Goal: Task Accomplishment & Management: Manage account settings

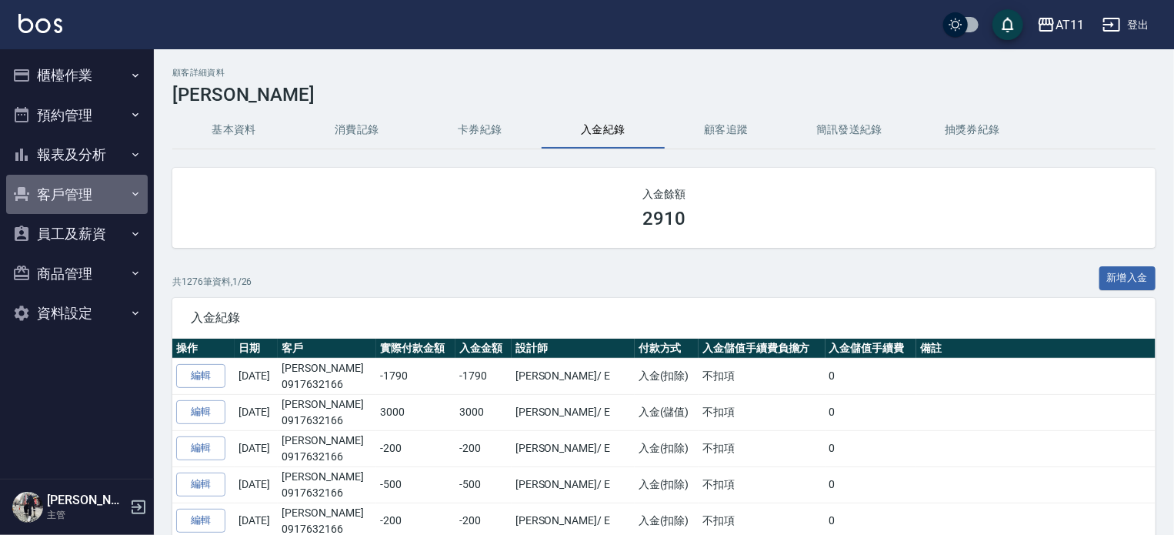
click at [83, 188] on button "客戶管理" at bounding box center [77, 195] width 142 height 40
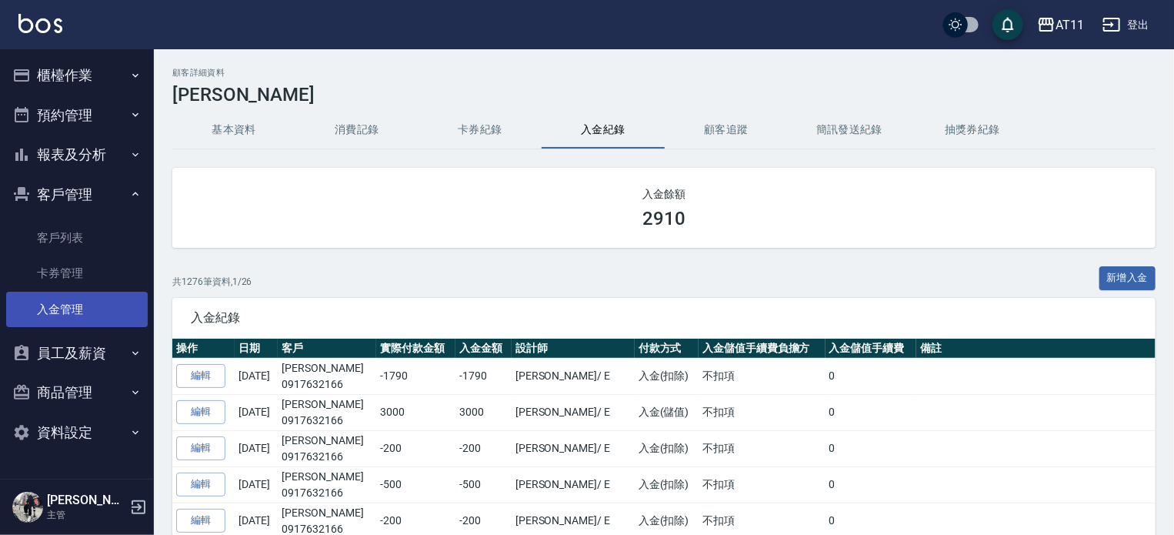
click at [62, 305] on link "入金管理" at bounding box center [77, 309] width 142 height 35
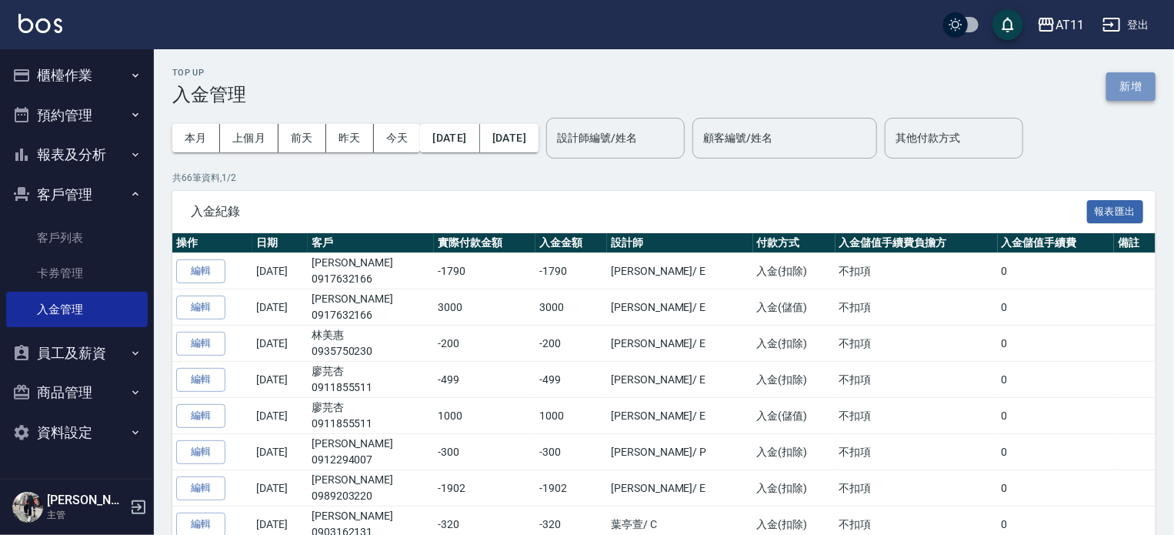
click at [1141, 78] on button "新增" at bounding box center [1130, 86] width 49 height 28
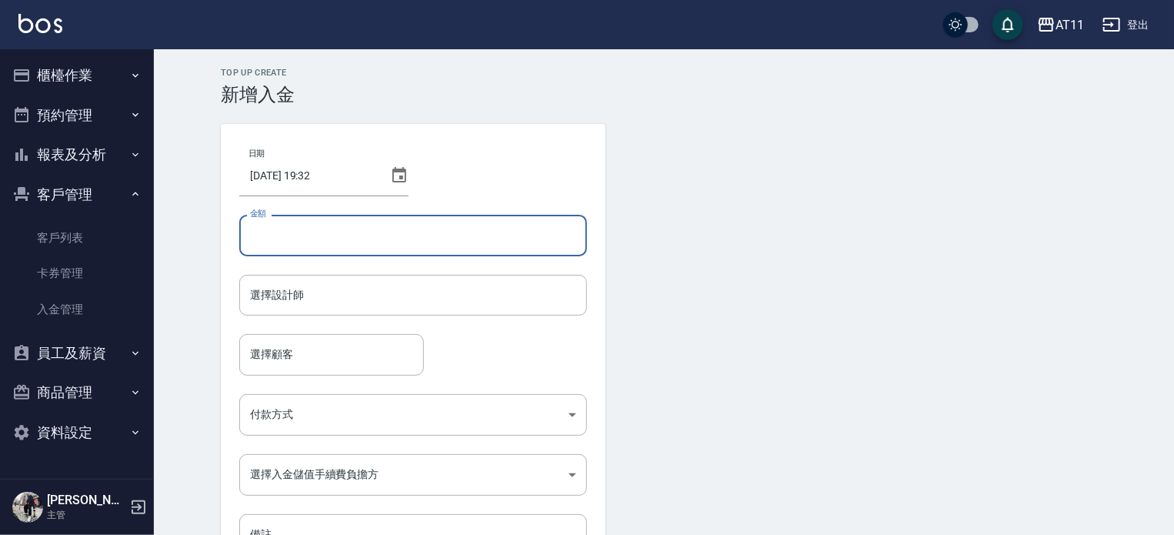
click at [382, 233] on input "金額" at bounding box center [413, 236] width 348 height 42
type input "-400"
click at [296, 297] on input "選擇設計師" at bounding box center [413, 295] width 334 height 27
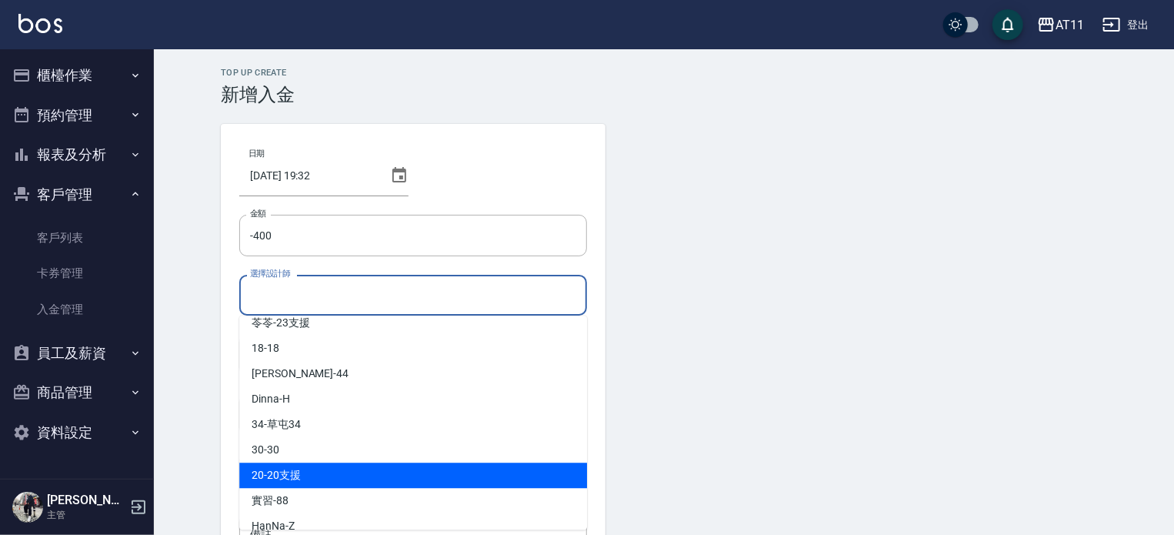
scroll to position [154, 0]
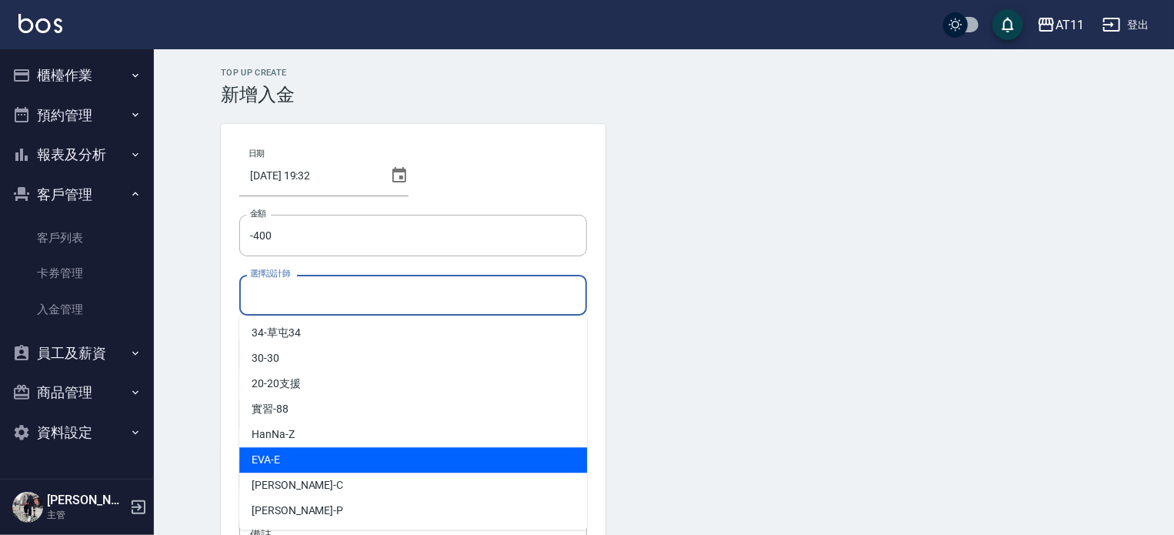
click at [299, 455] on div "EVA -E" at bounding box center [413, 459] width 348 height 25
type input "EVA-E"
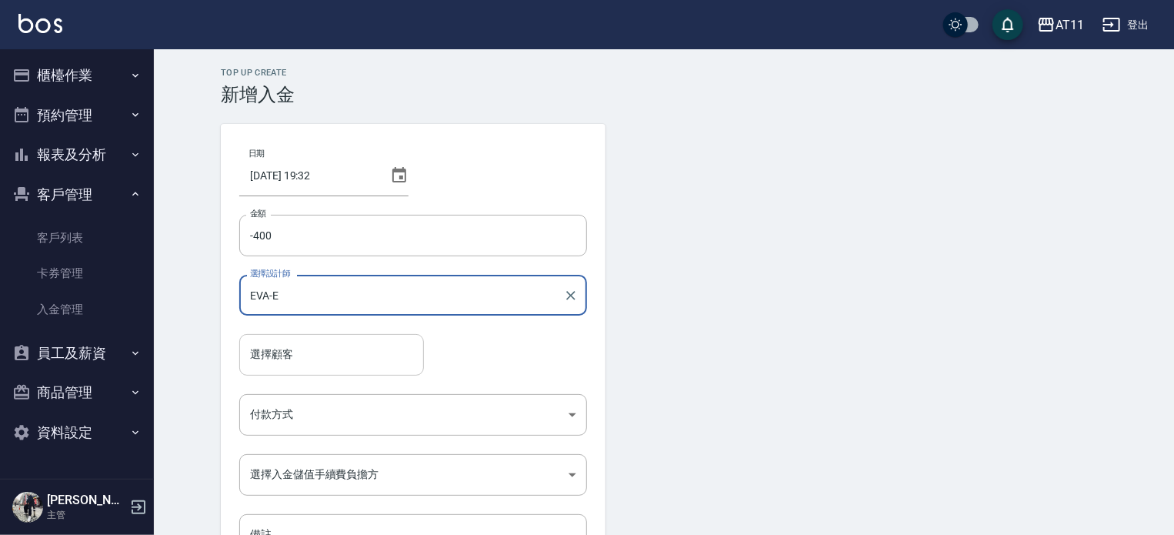
click at [263, 360] on input "選擇顧客" at bounding box center [331, 354] width 171 height 27
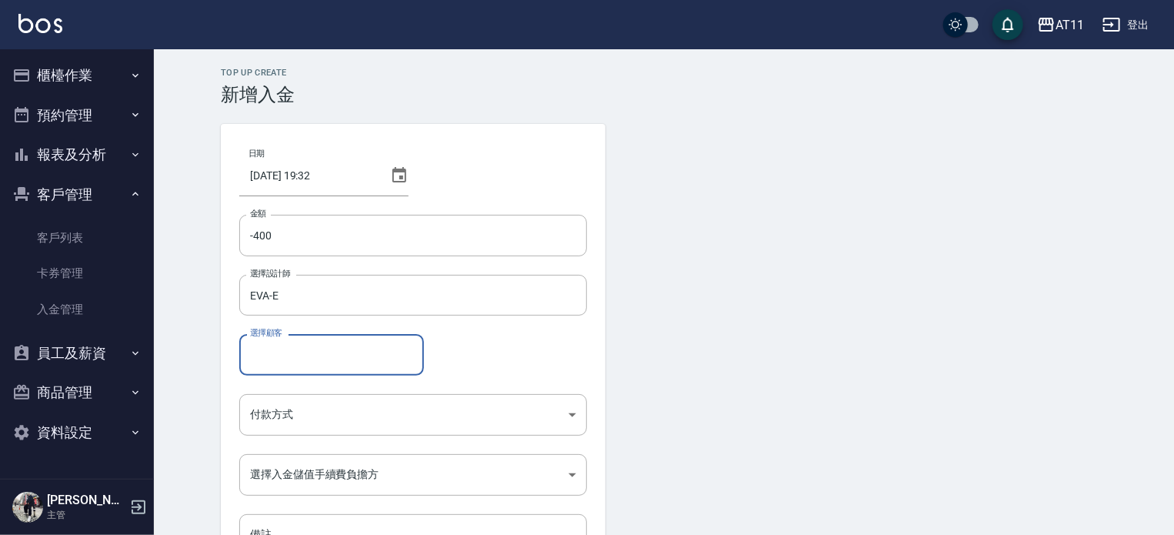
click at [275, 348] on input "選擇顧客" at bounding box center [331, 354] width 171 height 27
type input "楊憲叡/0931646566"
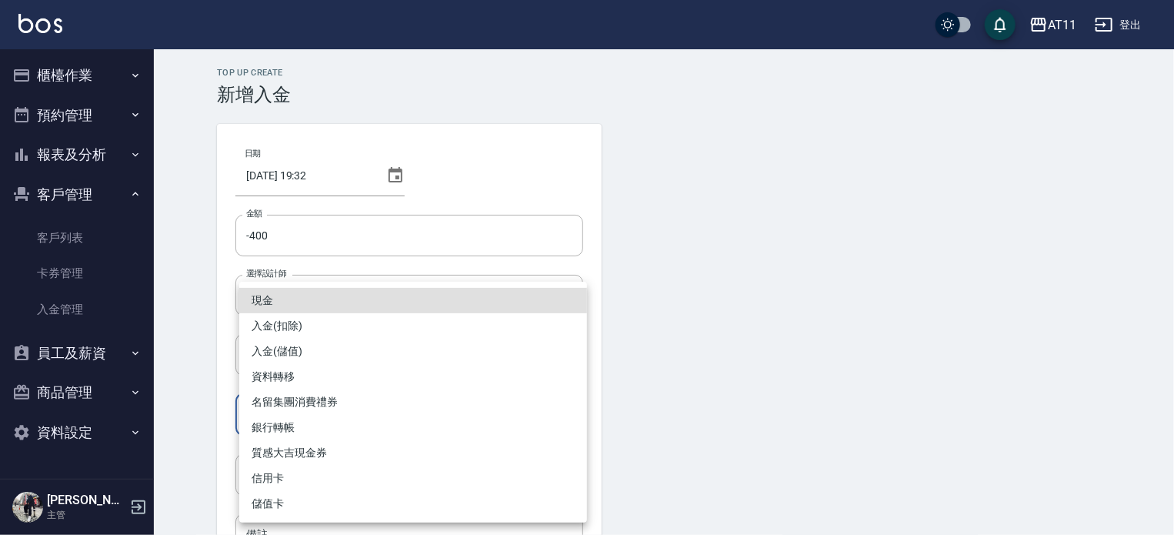
click at [336, 411] on body "AT11 登出 櫃檯作業 打帳單 帳單列表 現金收支登錄 材料自購登錄 每日結帳 排班表 現場電腦打卡 掃碼打卡 預約管理 預約管理 單日預約紀錄 單週預約紀…" at bounding box center [587, 319] width 1174 height 639
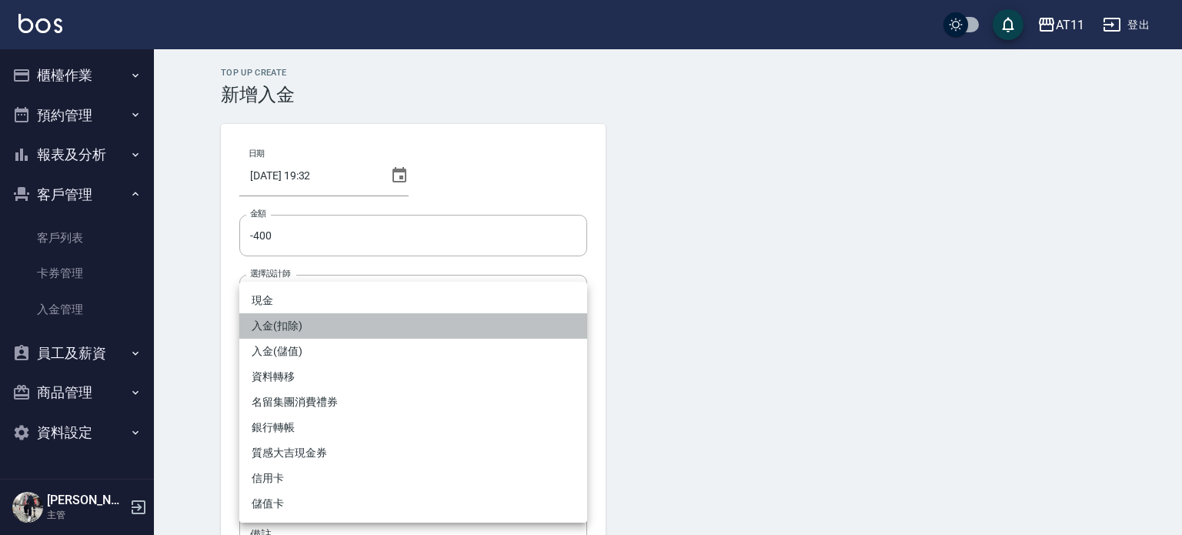
click at [307, 319] on li "入金(扣除)" at bounding box center [413, 325] width 348 height 25
type input "入金(扣除)"
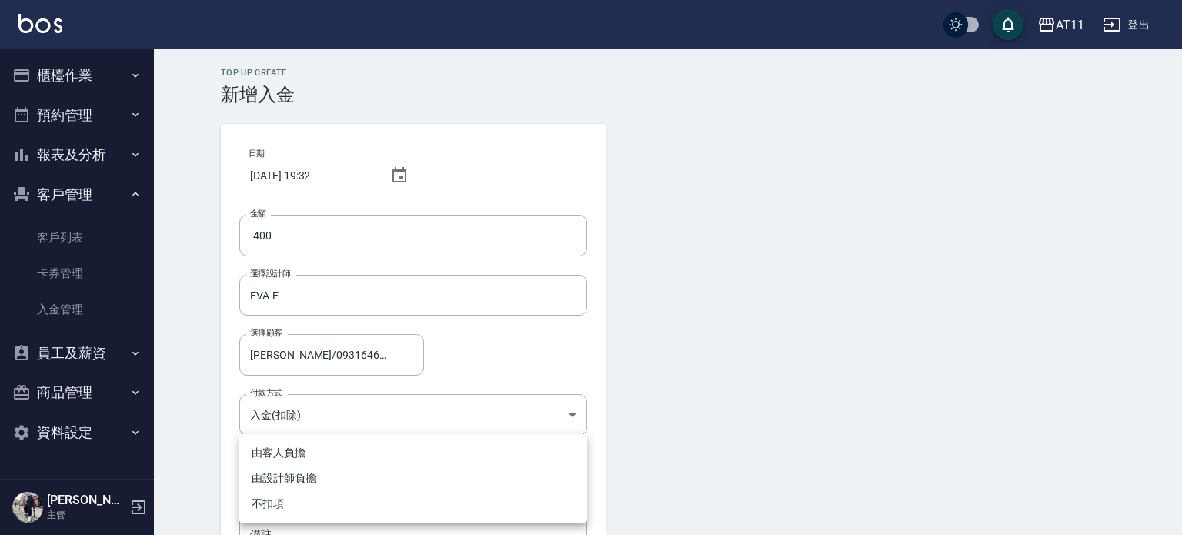
click at [299, 477] on body "AT11 登出 櫃檯作業 打帳單 帳單列表 現金收支登錄 材料自購登錄 每日結帳 排班表 現場電腦打卡 掃碼打卡 預約管理 預約管理 單日預約紀錄 單週預約紀…" at bounding box center [591, 319] width 1182 height 639
click at [299, 502] on li "不扣項" at bounding box center [413, 503] width 348 height 25
type input "WITHOUTHANDLINGFEE"
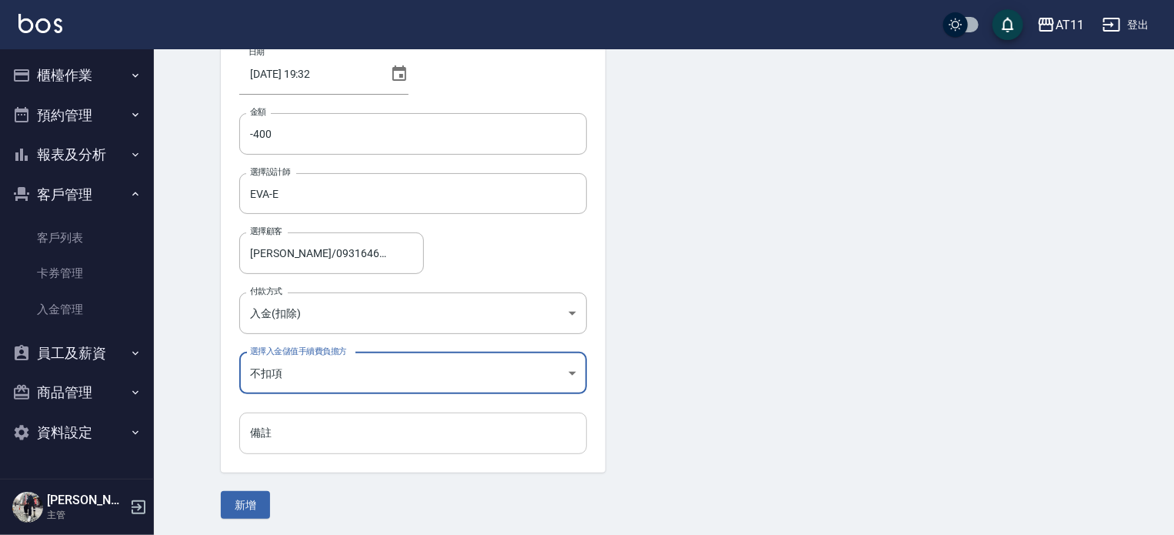
scroll to position [104, 0]
click at [244, 495] on button "新增" at bounding box center [245, 503] width 49 height 28
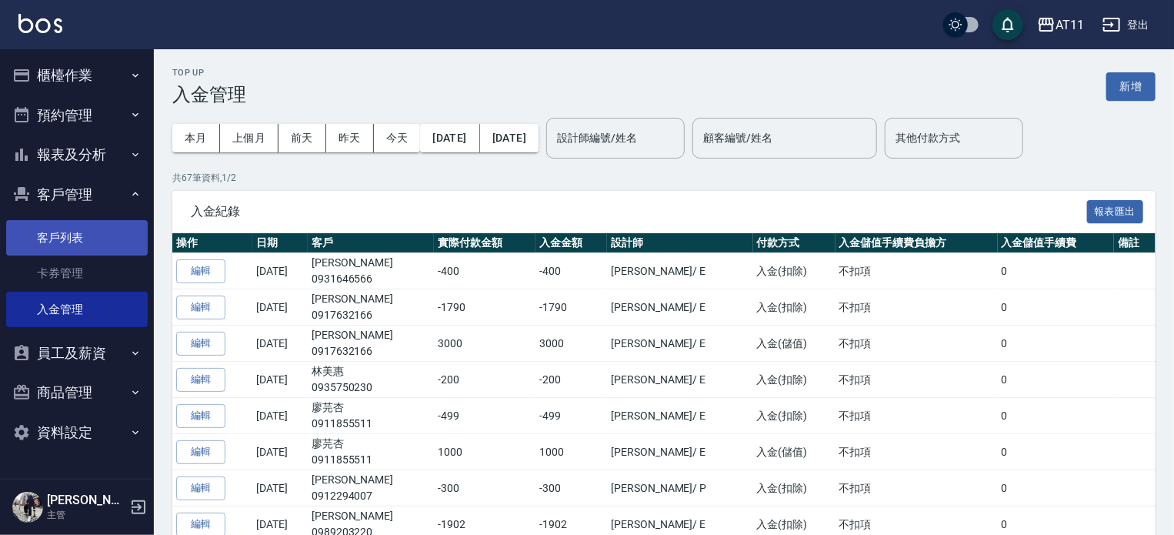
click at [75, 235] on link "客戶列表" at bounding box center [77, 237] width 142 height 35
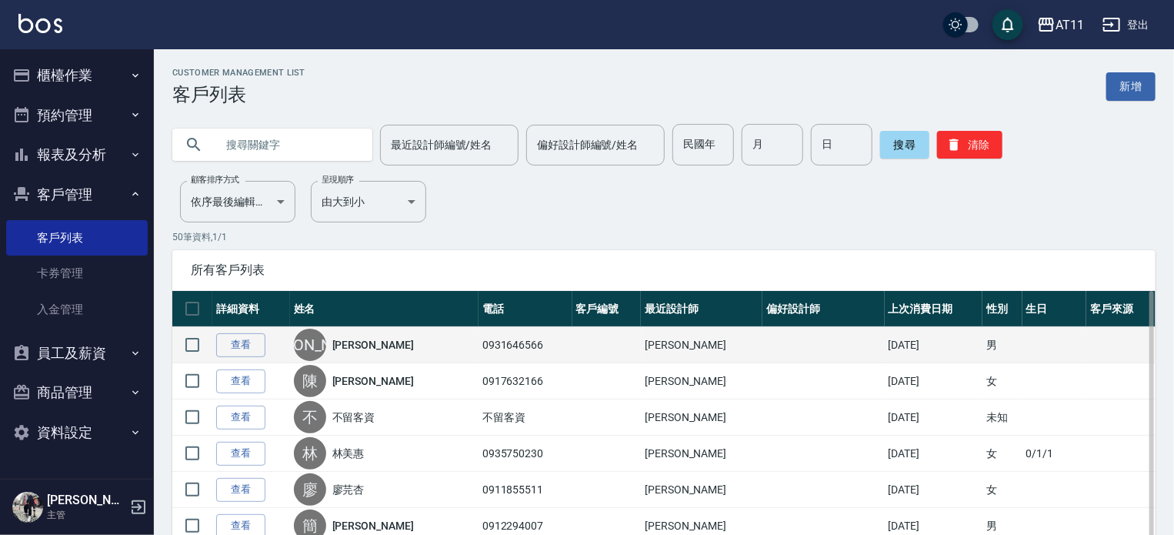
click at [355, 343] on link "[PERSON_NAME]" at bounding box center [373, 344] width 82 height 15
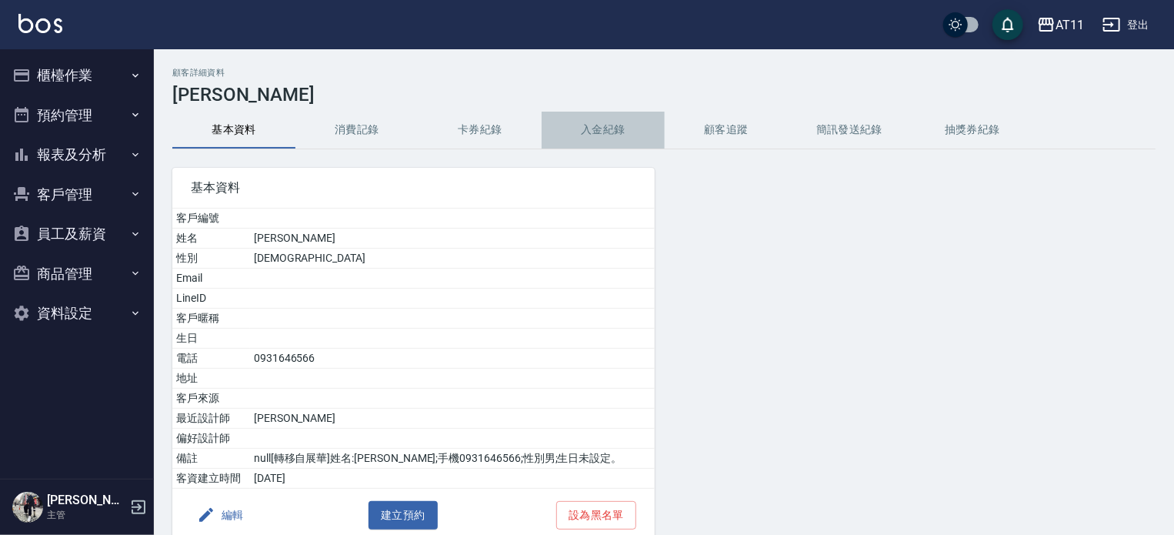
click at [601, 132] on button "入金紀錄" at bounding box center [603, 130] width 123 height 37
